Goal: Information Seeking & Learning: Find specific fact

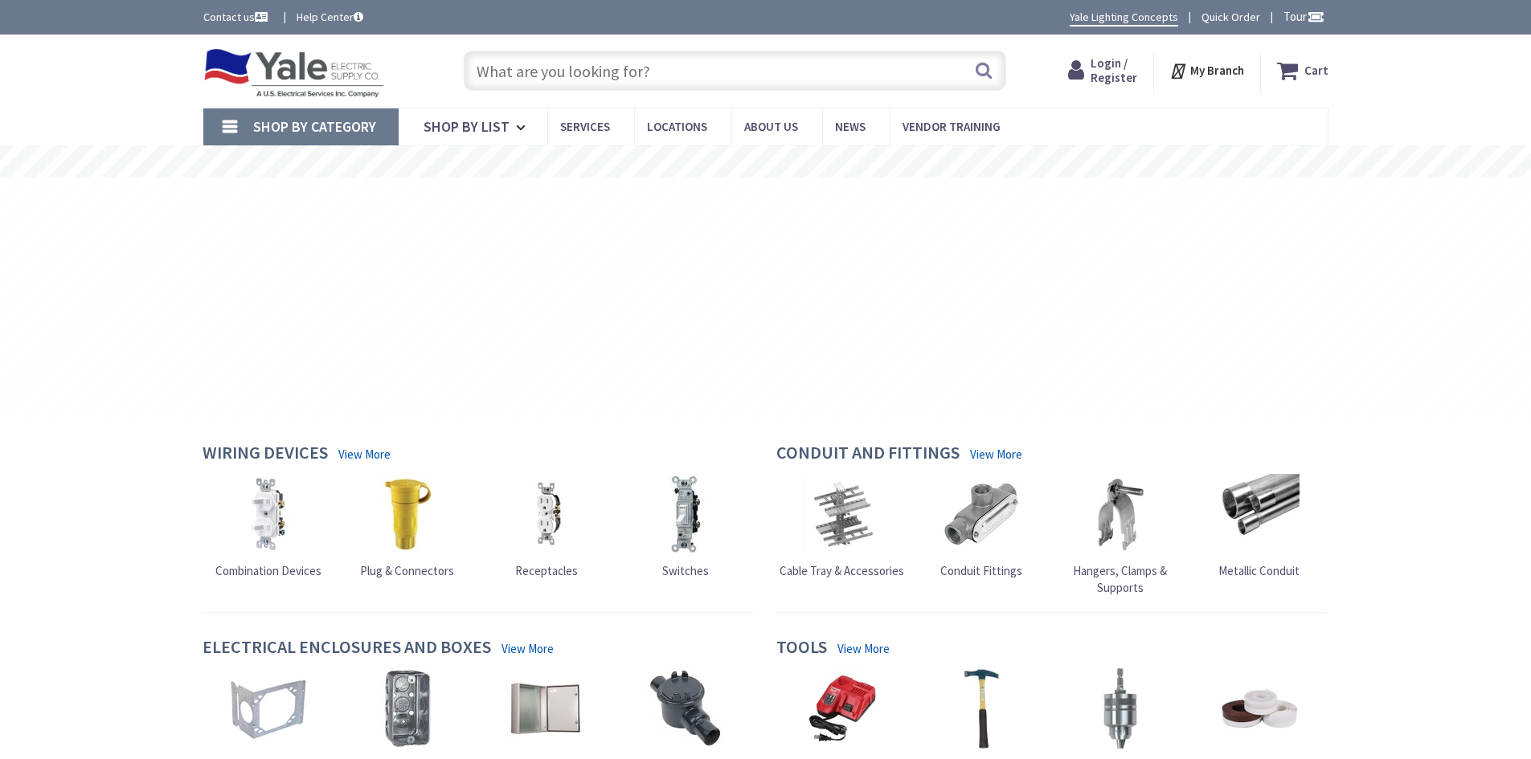
click at [525, 79] on input "text" at bounding box center [735, 71] width 542 height 40
type input "3/0 XHHW-2 BLK STR ALUM"
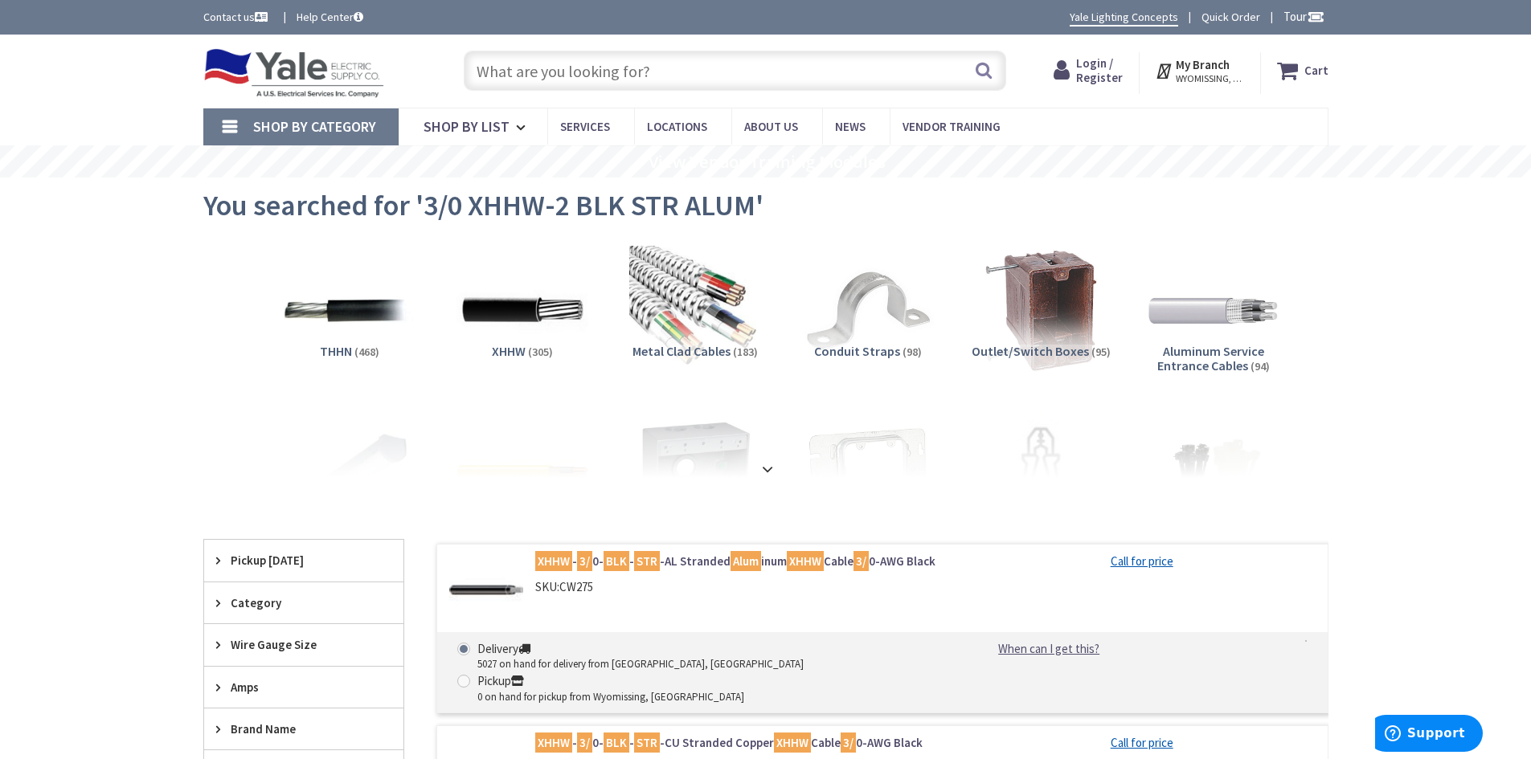
click at [1101, 65] on span "Login / Register" at bounding box center [1099, 70] width 47 height 30
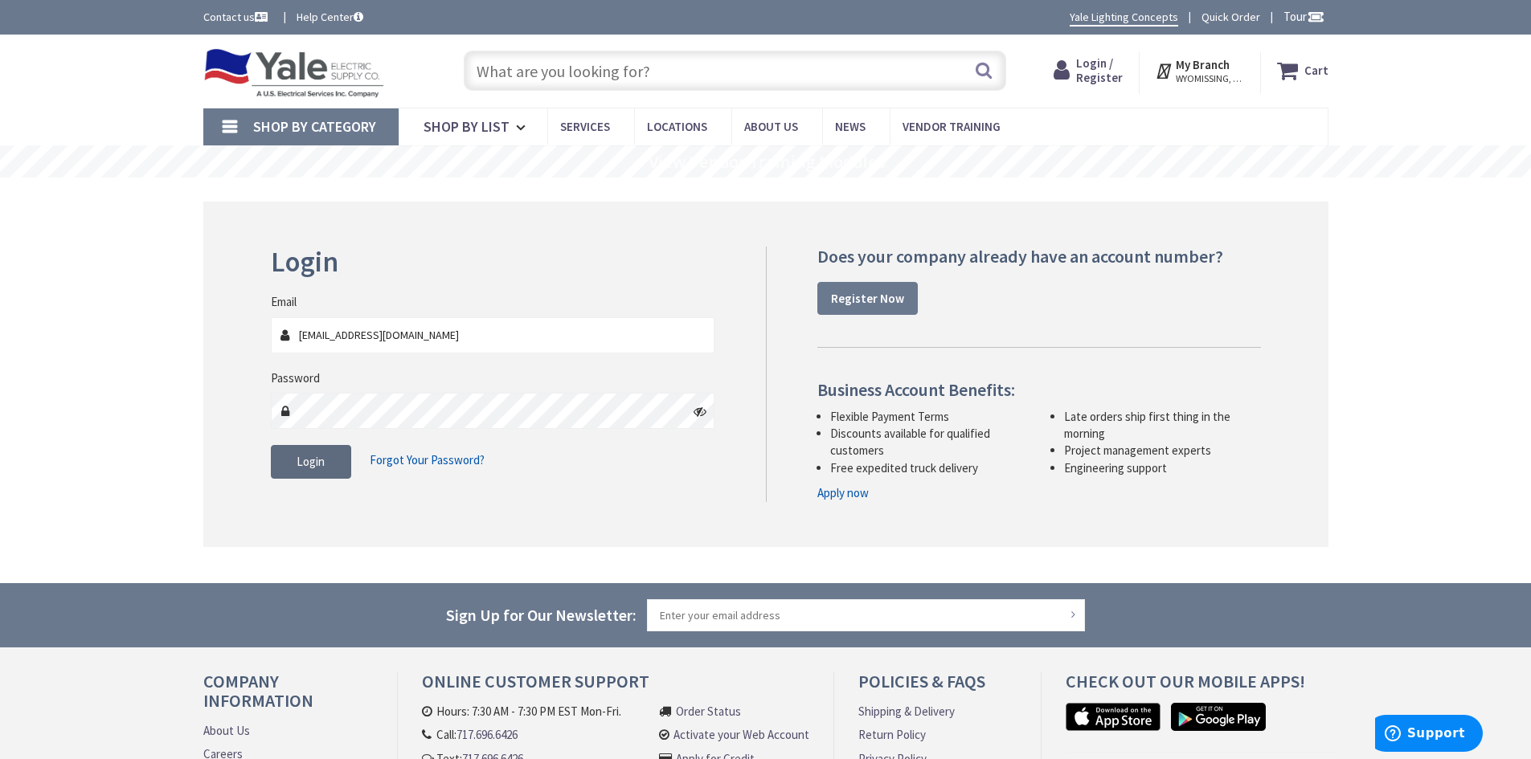
click at [318, 454] on span "Login" at bounding box center [310, 461] width 28 height 15
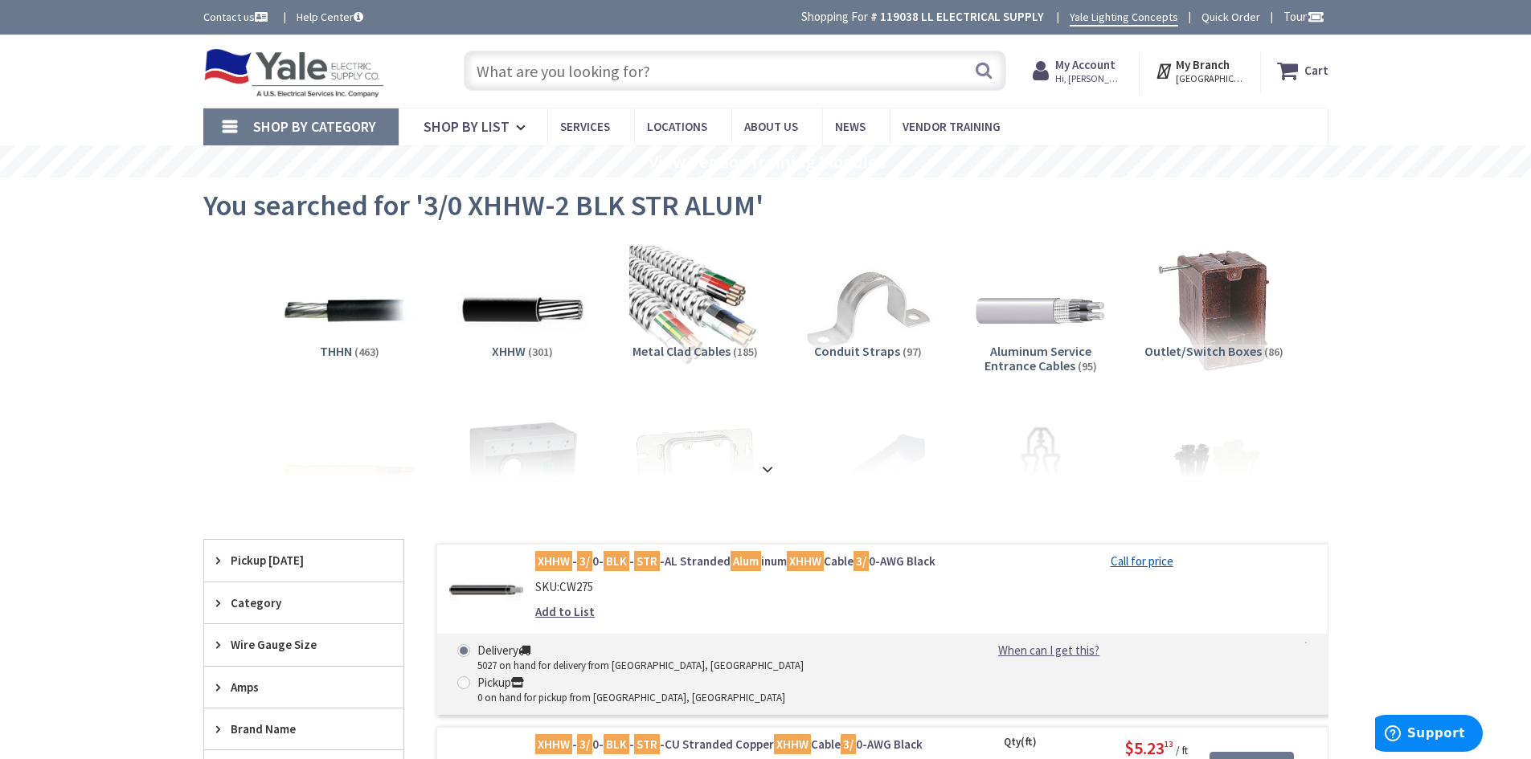
click at [516, 64] on input "text" at bounding box center [735, 71] width 542 height 40
paste input "8016131"
drag, startPoint x: 544, startPoint y: 72, endPoint x: 466, endPoint y: 76, distance: 78.0
click at [466, 76] on input "8016131" at bounding box center [735, 71] width 542 height 40
paste input "3/0 XHHW-2/AL BLK STR ALUM"
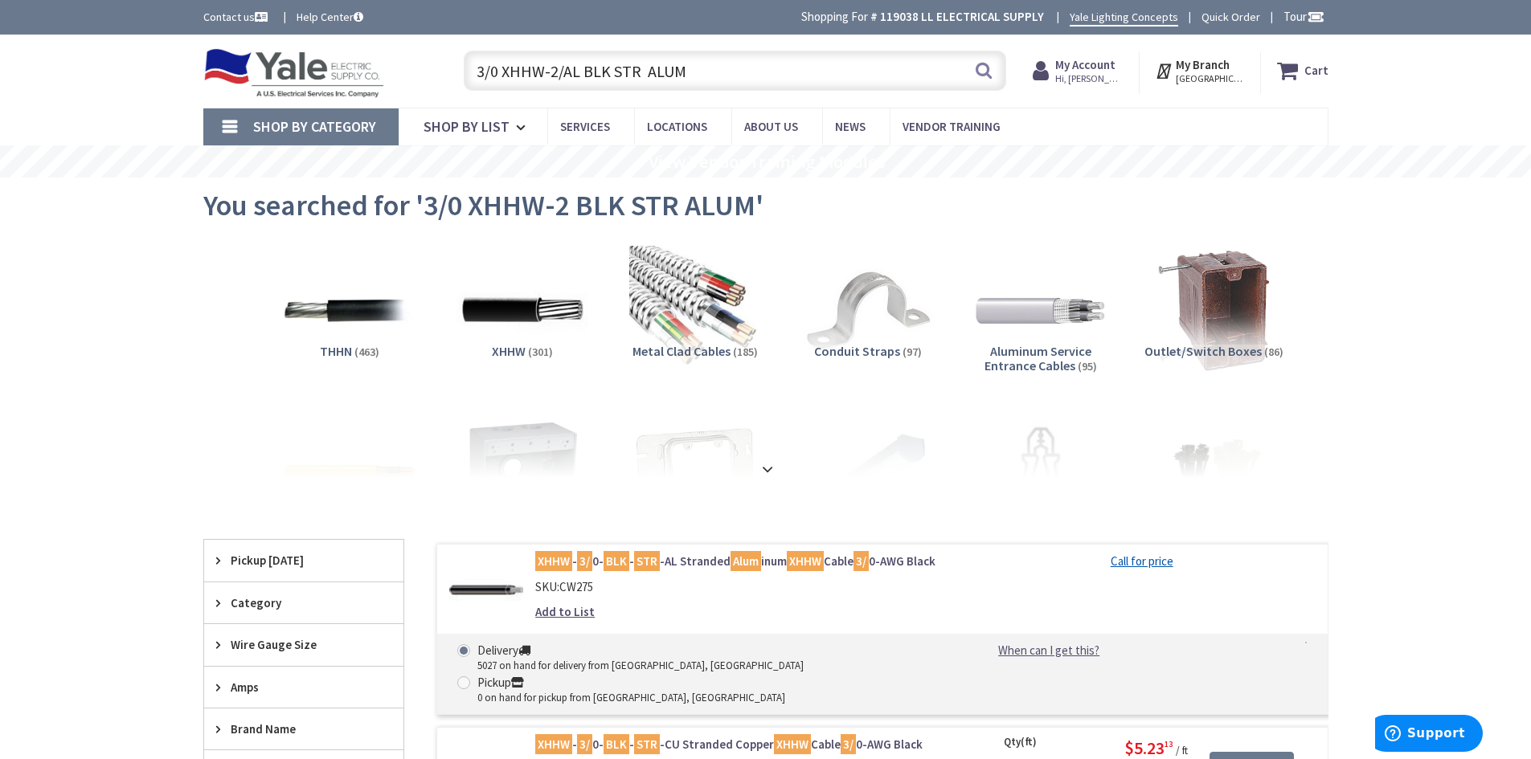
click at [609, 70] on input "3/0 XHHW-2/AL BLK STR ALUM" at bounding box center [735, 71] width 542 height 40
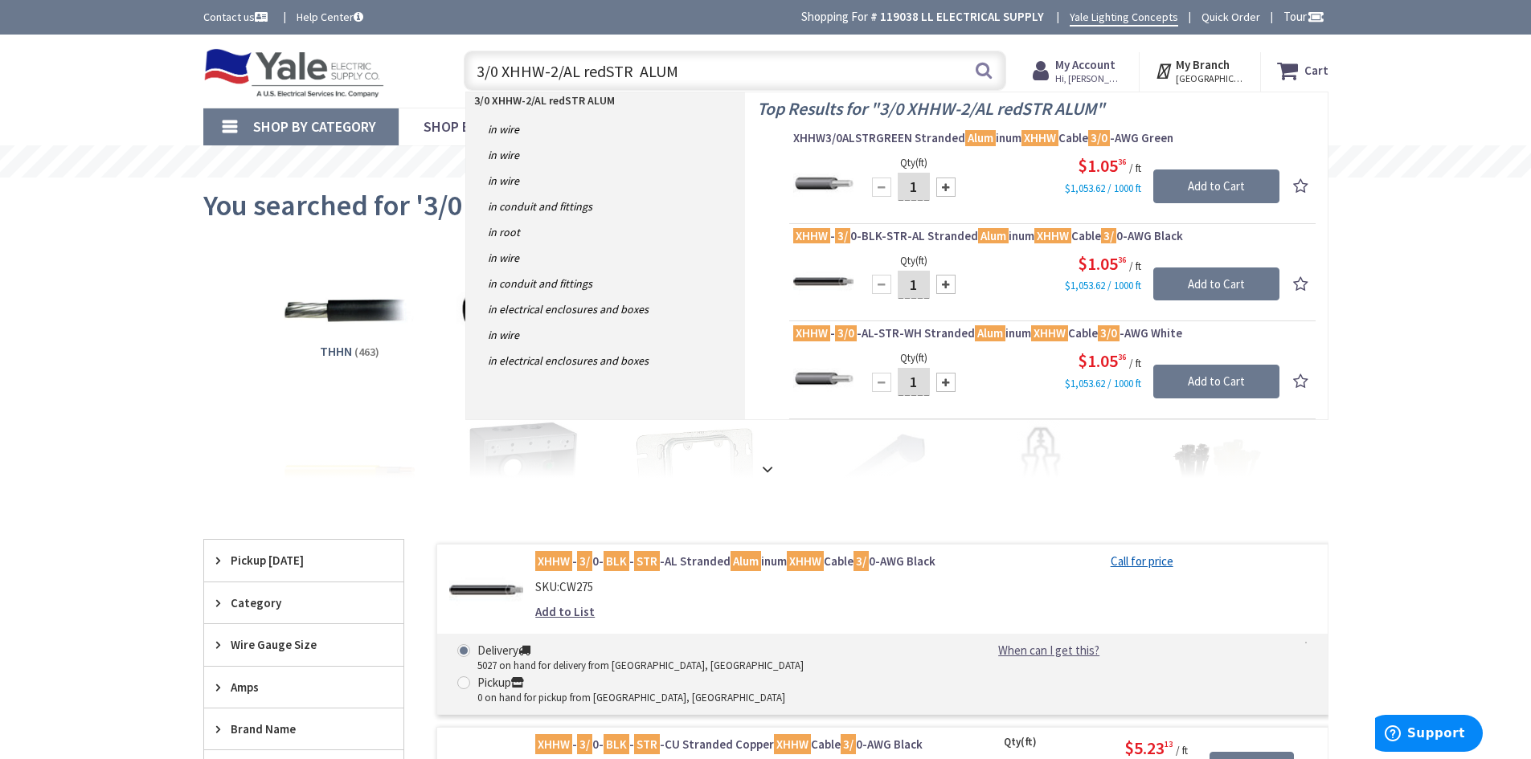
type input "3/0 XHHW-2/AL red STR ALUM"
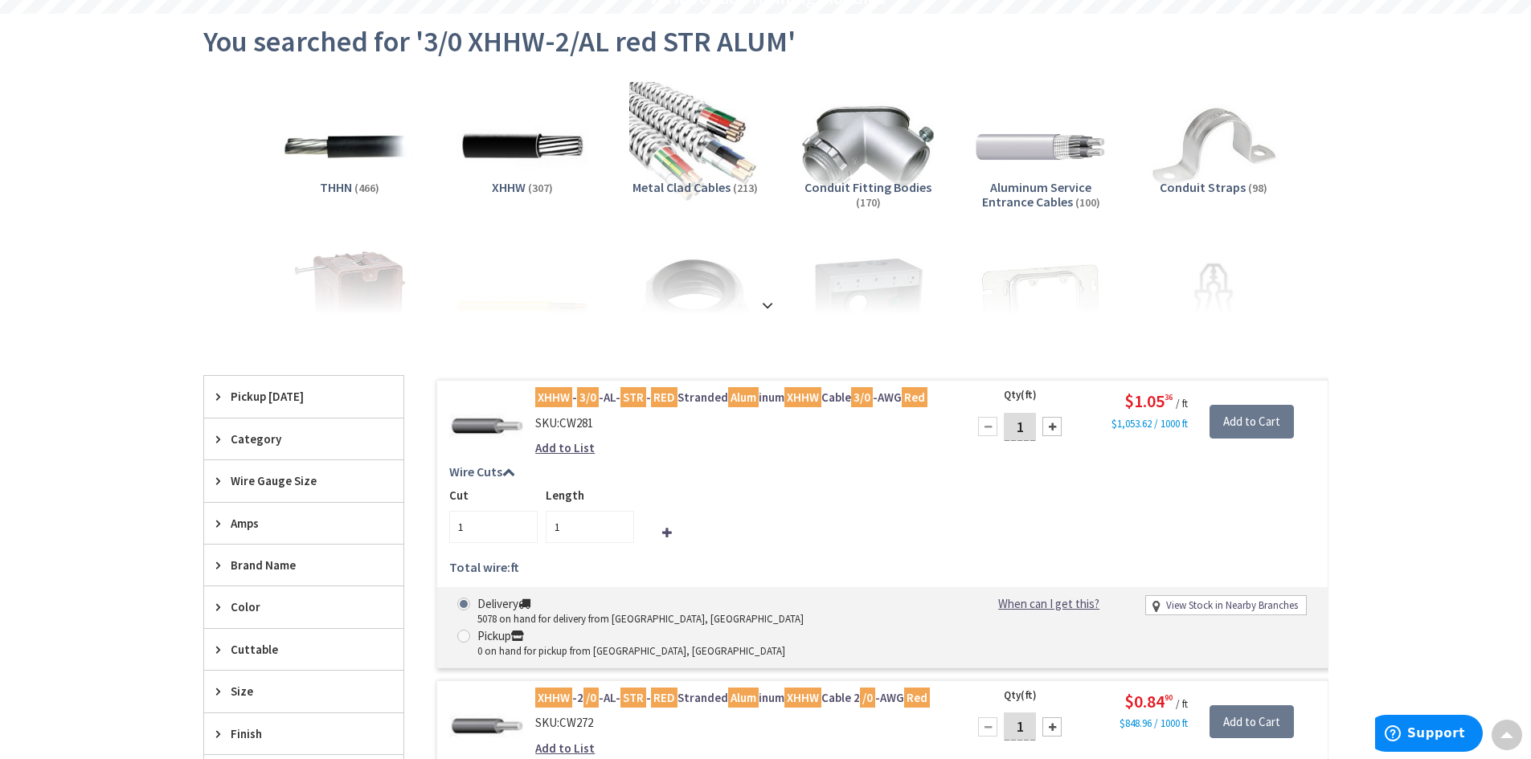
scroll to position [161, 0]
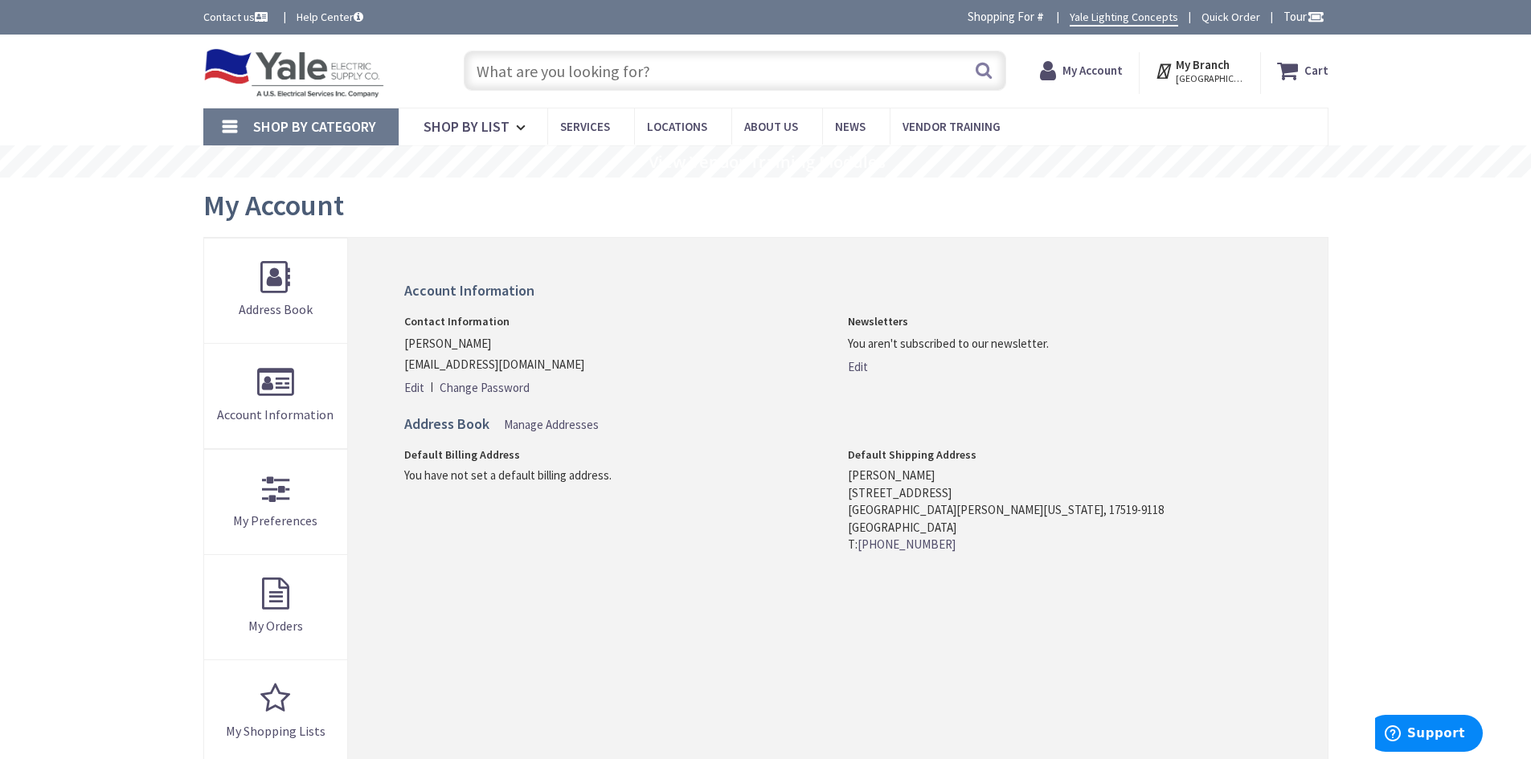
click at [493, 74] on input "text" at bounding box center [735, 71] width 542 height 40
paste input "3/0 XHHW-2/AL BLK STR ALUM"
click at [607, 72] on input "3/0 XHHW-2/AL BLK STR ALUM" at bounding box center [735, 71] width 542 height 40
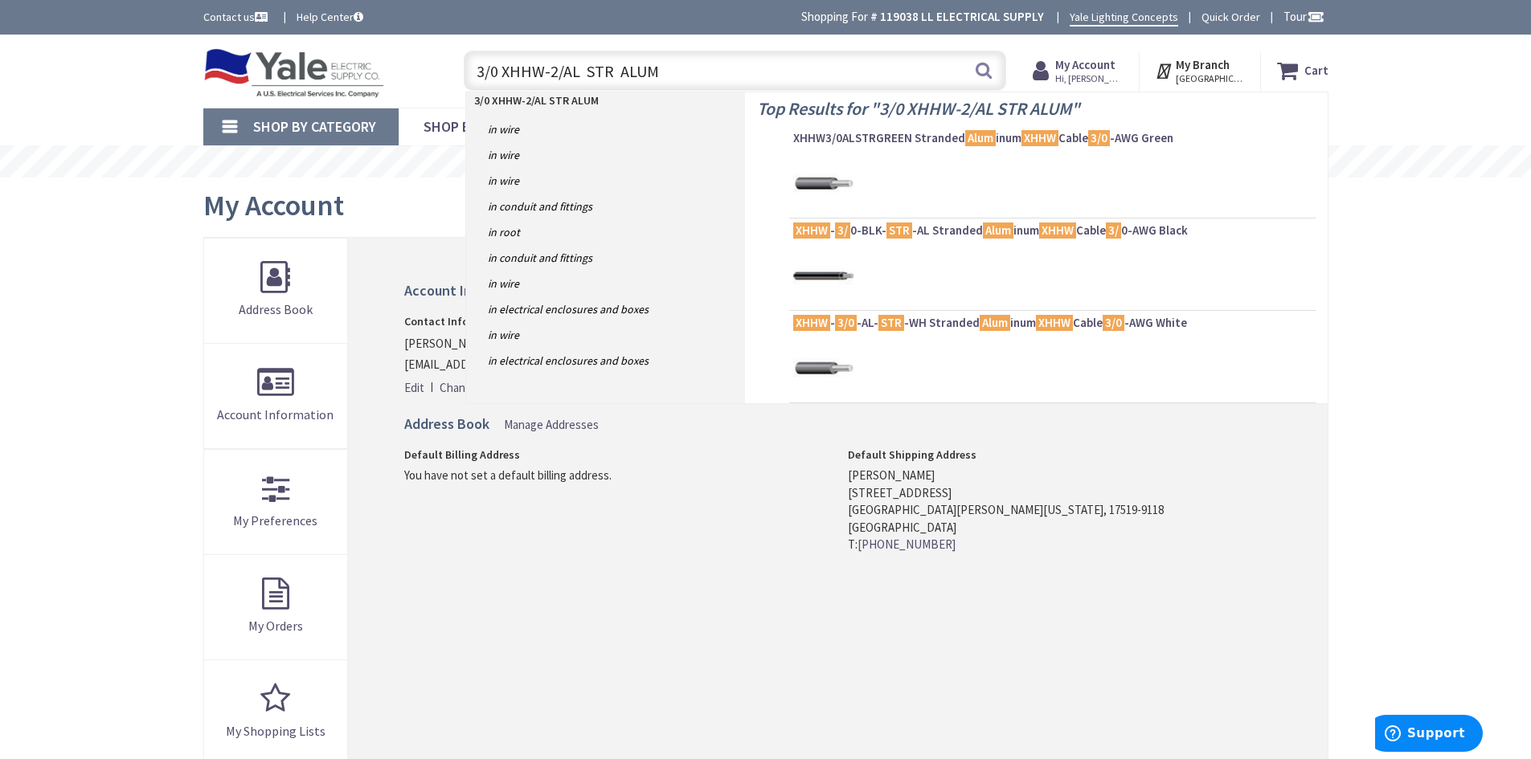
type input "3/0 XHHW-2/AL STR ALUM"
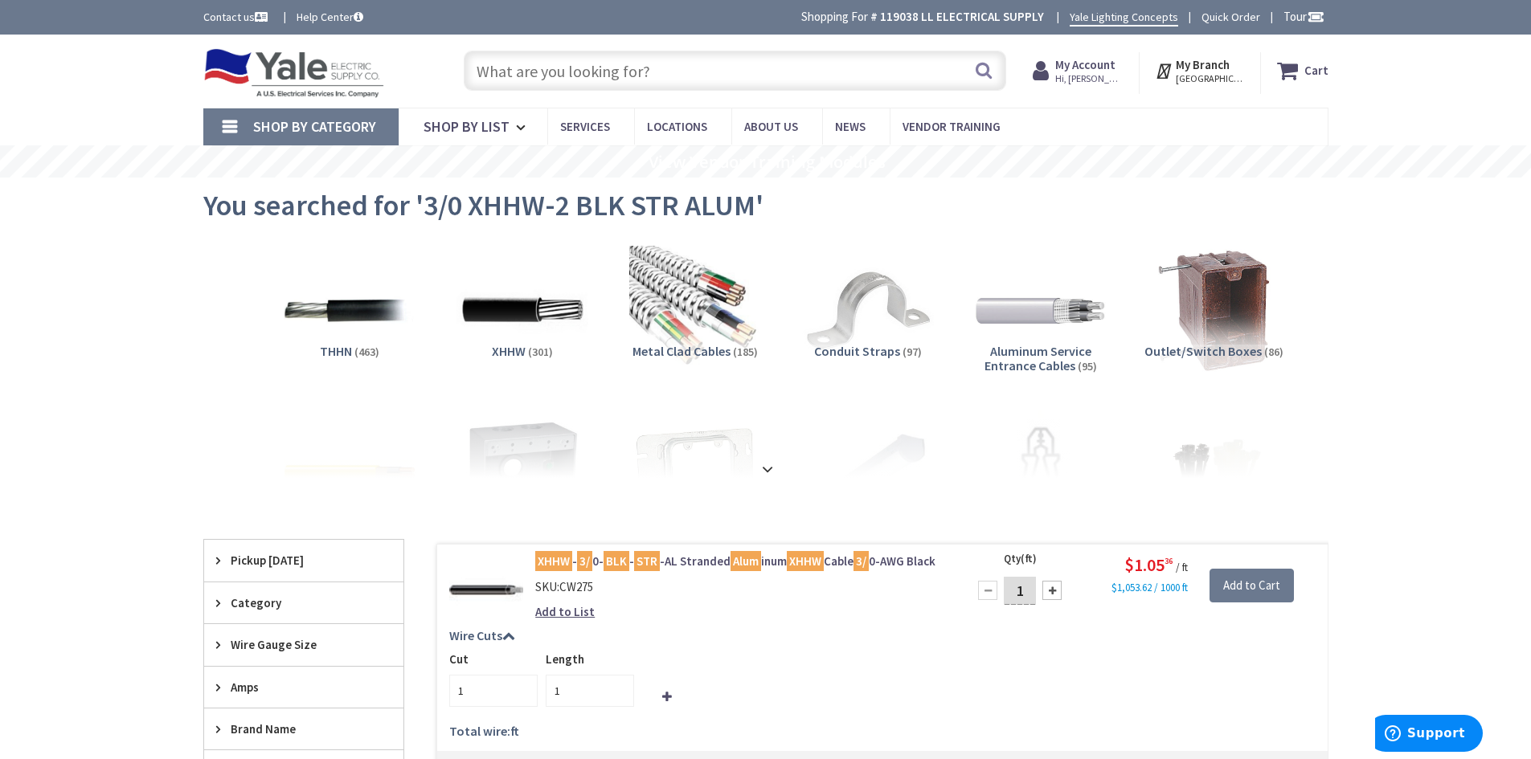
click at [513, 69] on input "text" at bounding box center [735, 71] width 542 height 40
paste input "3/0 XHHW-2/AL BLK STR ALUM"
click at [607, 72] on input "3/0 XHHW-2/AL BLK STR ALUM" at bounding box center [735, 71] width 542 height 40
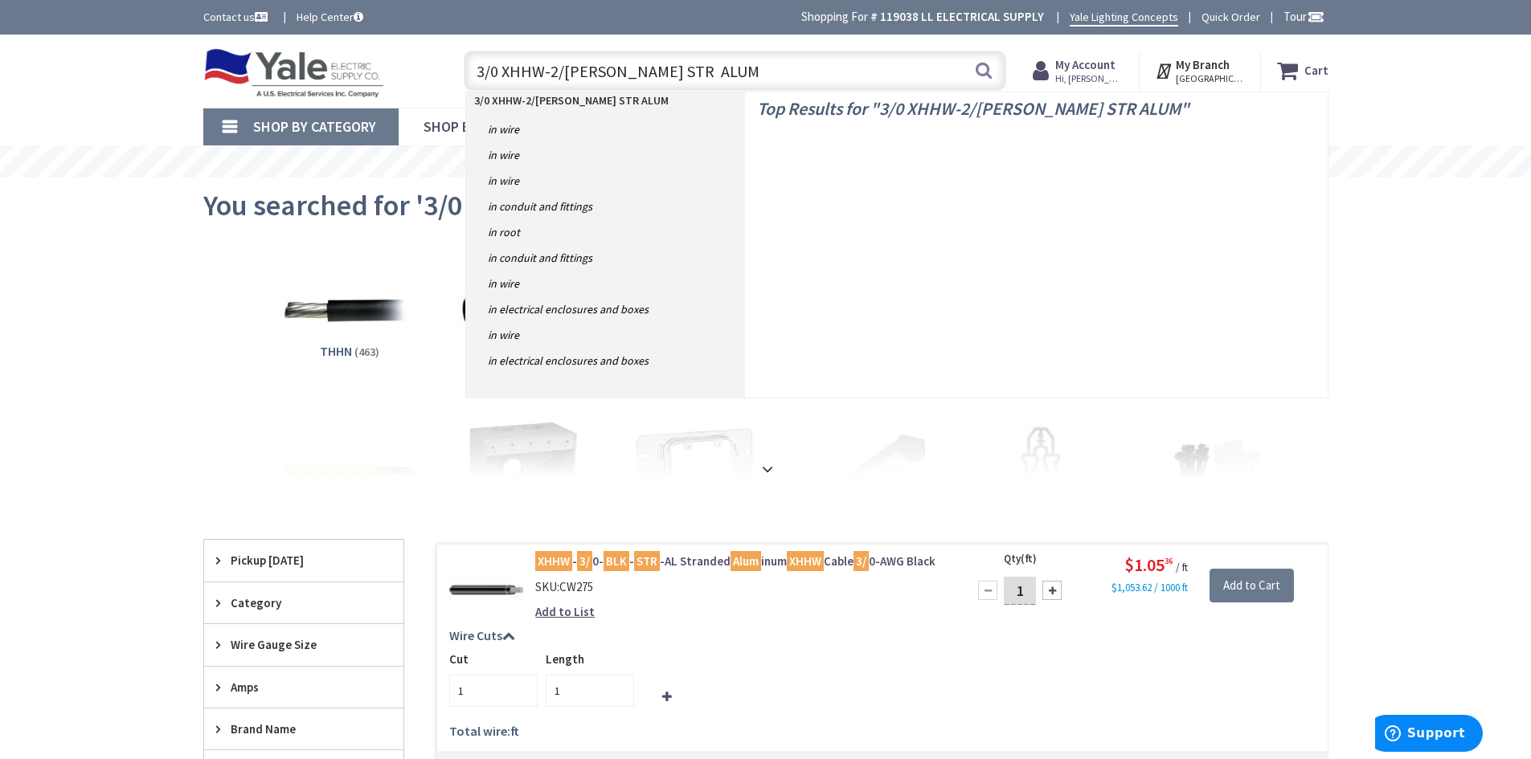
type input "3/0 XHHW-2/AL white STR ALUM"
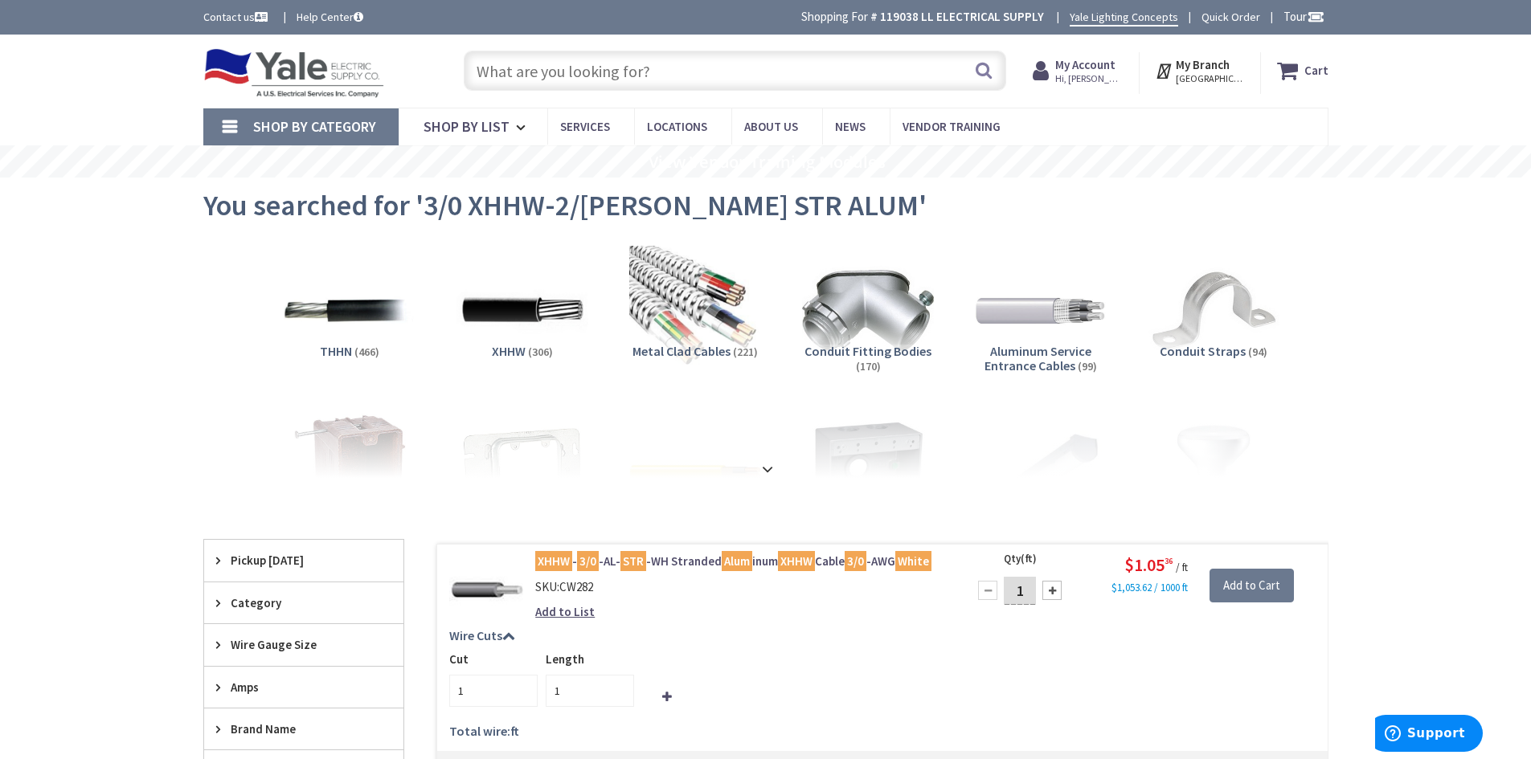
click at [489, 76] on input "text" at bounding box center [735, 71] width 542 height 40
paste input "4 XHHW-2 BLK STR ALUM"
click at [570, 73] on input "4 XHHW-2 BLK STR ALUM" at bounding box center [735, 71] width 542 height 40
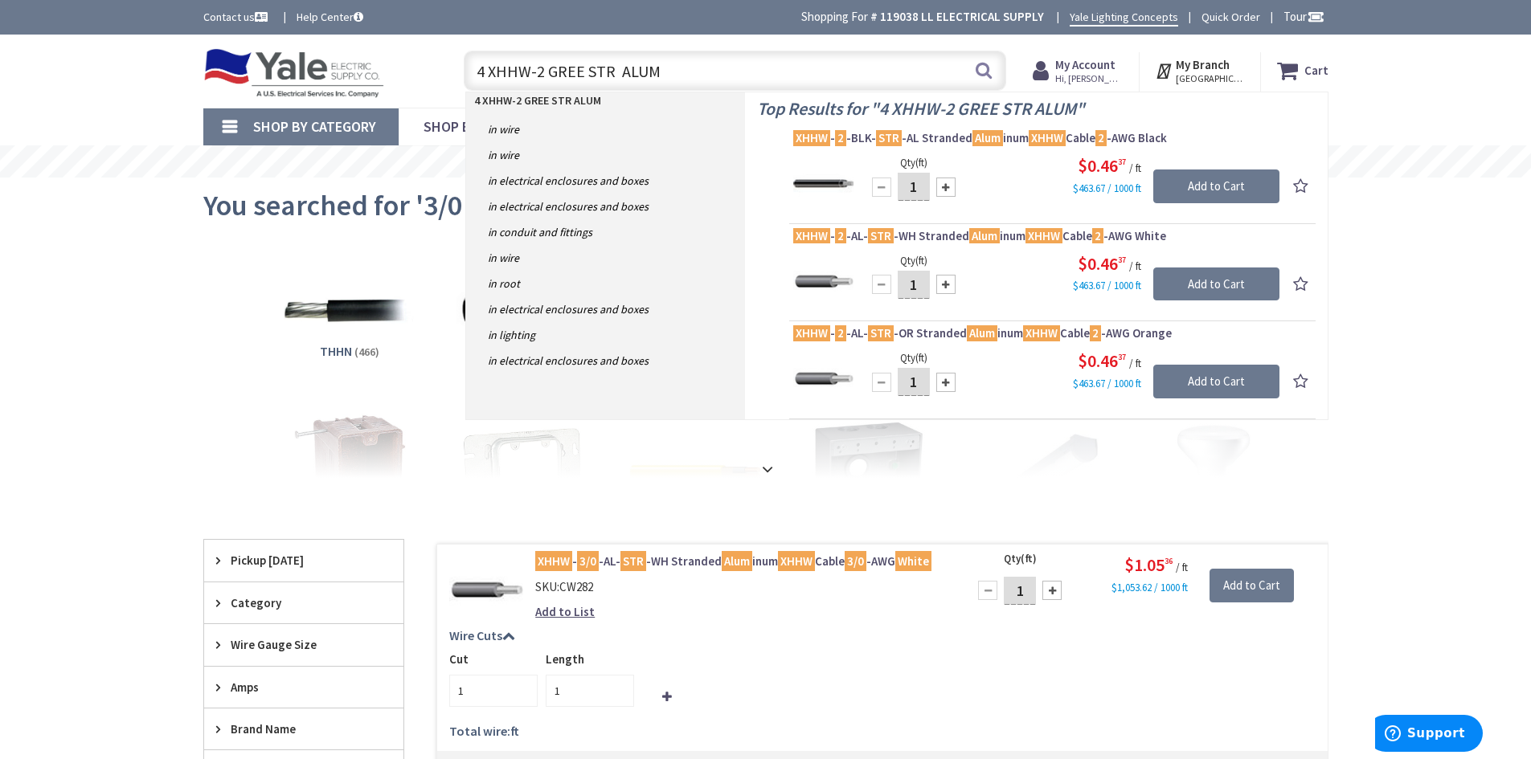
type input "4 XHHW-2 GREEN STR ALUM"
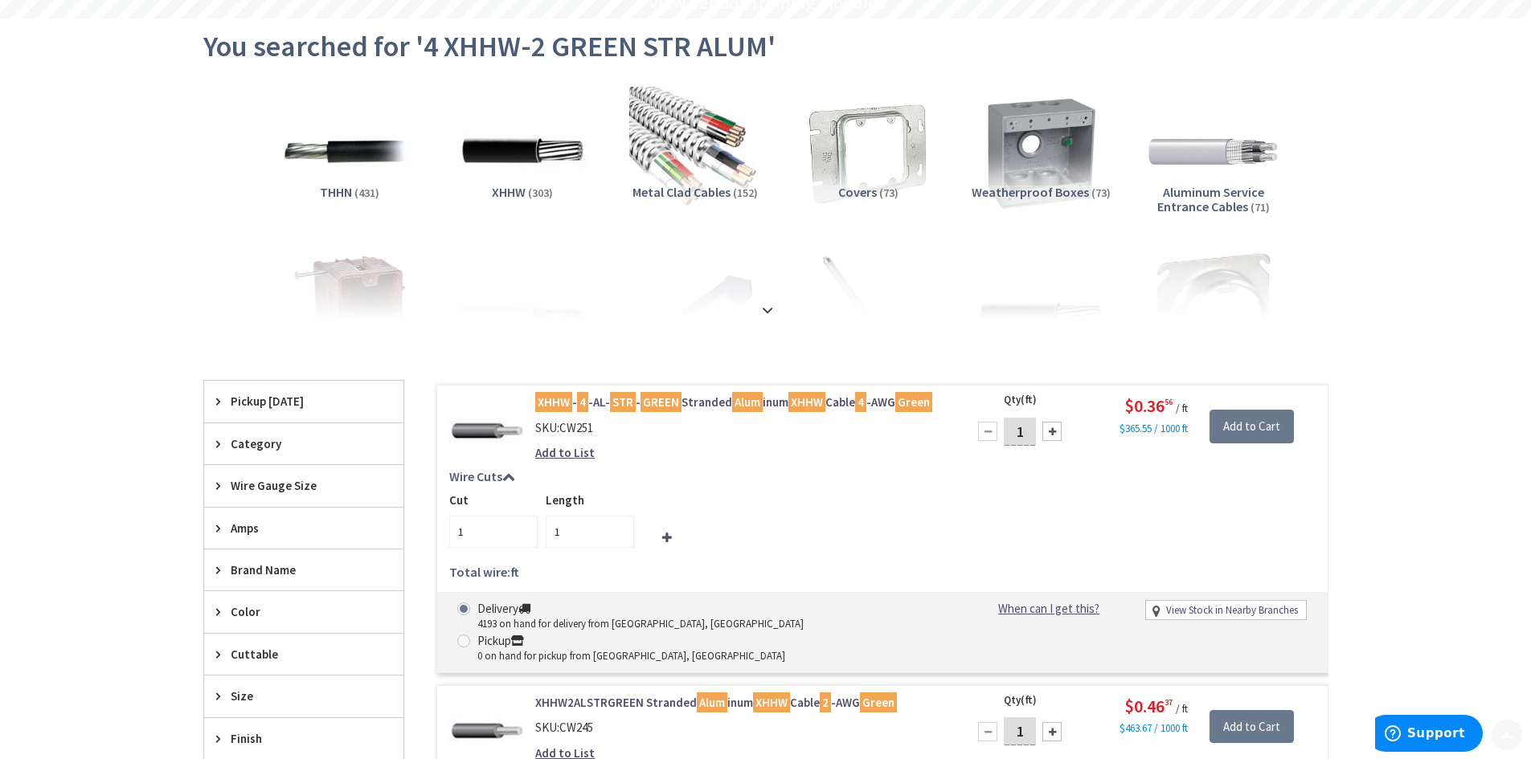
scroll to position [161, 0]
